Goal: Task Accomplishment & Management: Manage account settings

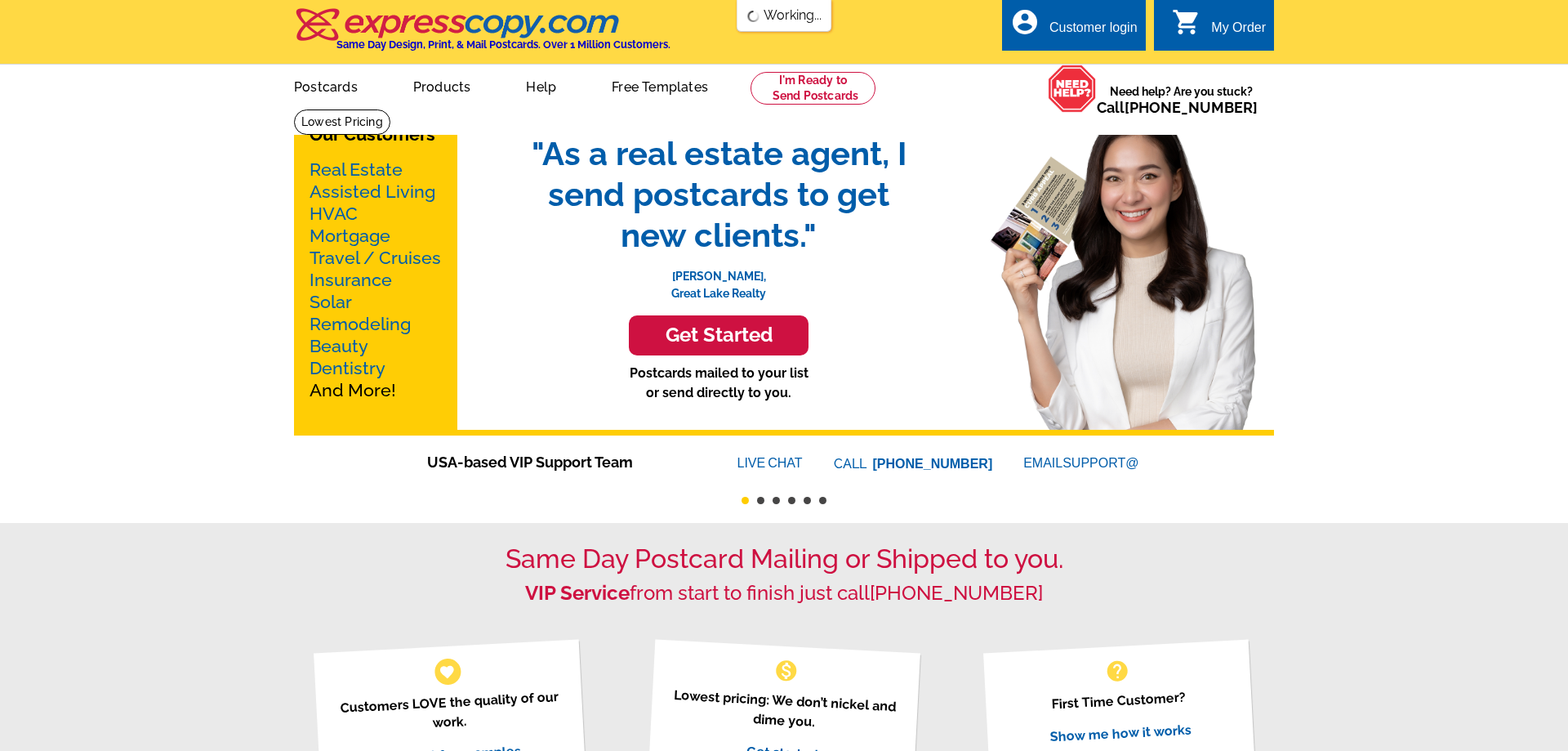
click at [1091, 22] on div "Customer login" at bounding box center [1093, 32] width 88 height 23
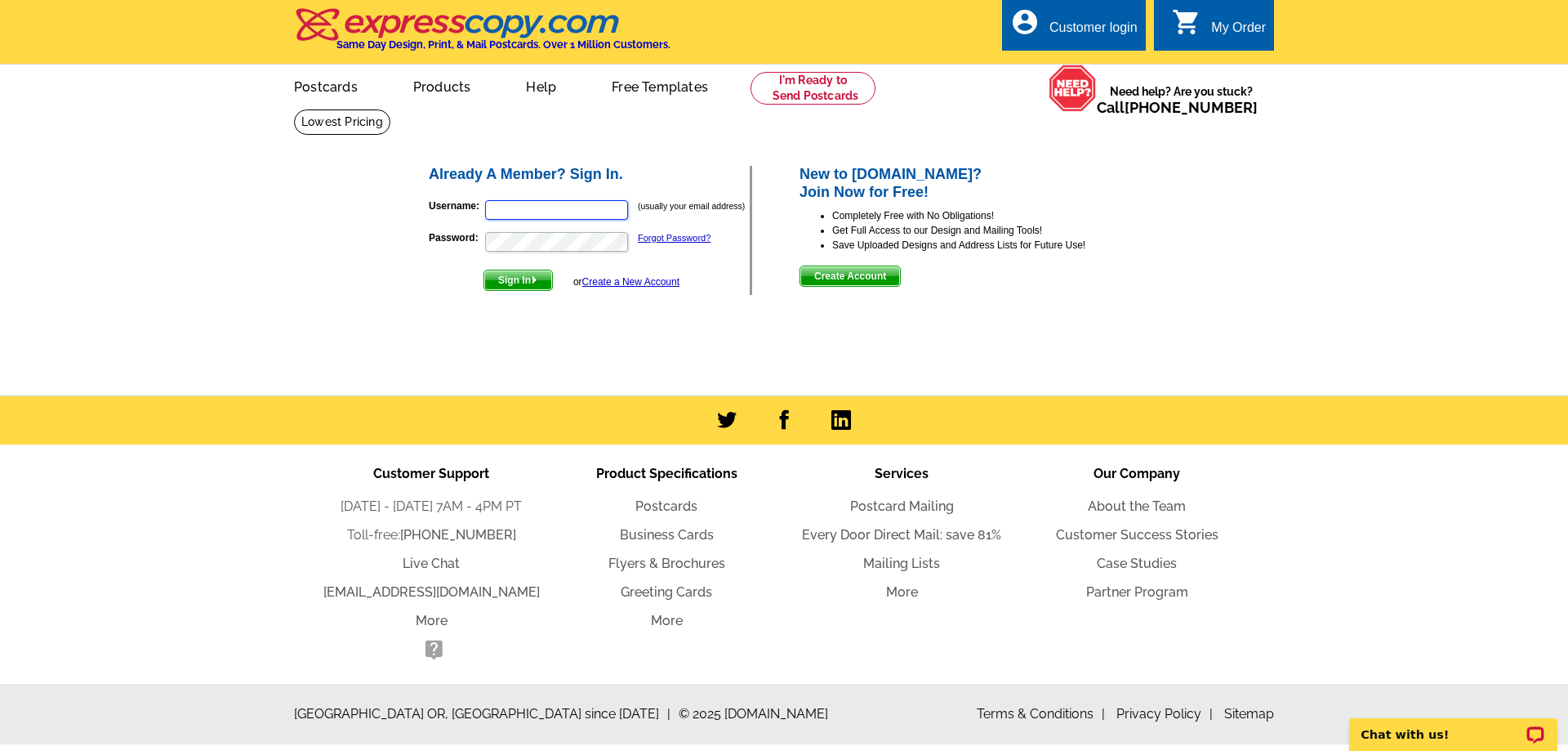
type input "doug@soldman.com"
click at [513, 280] on span "Sign In" at bounding box center [518, 280] width 68 height 19
